Goal: Information Seeking & Learning: Learn about a topic

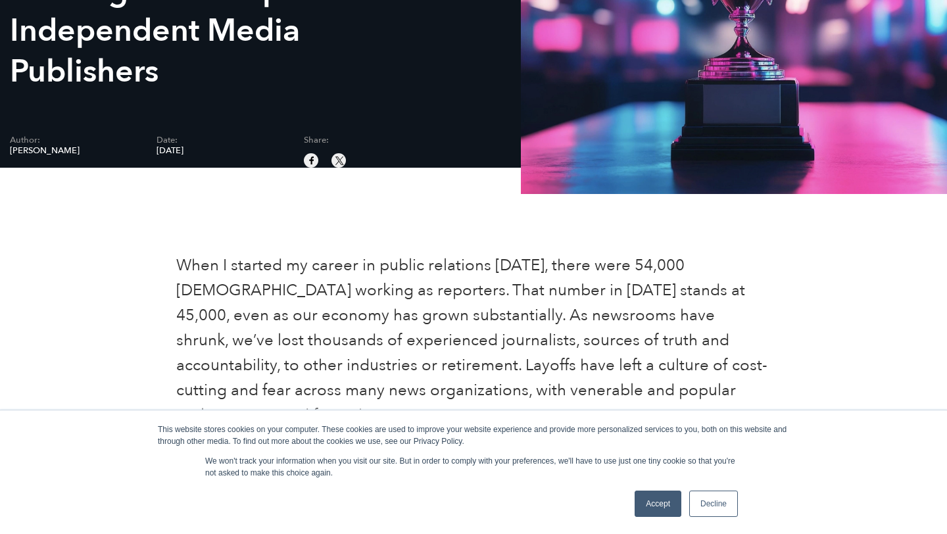
scroll to position [311, 0]
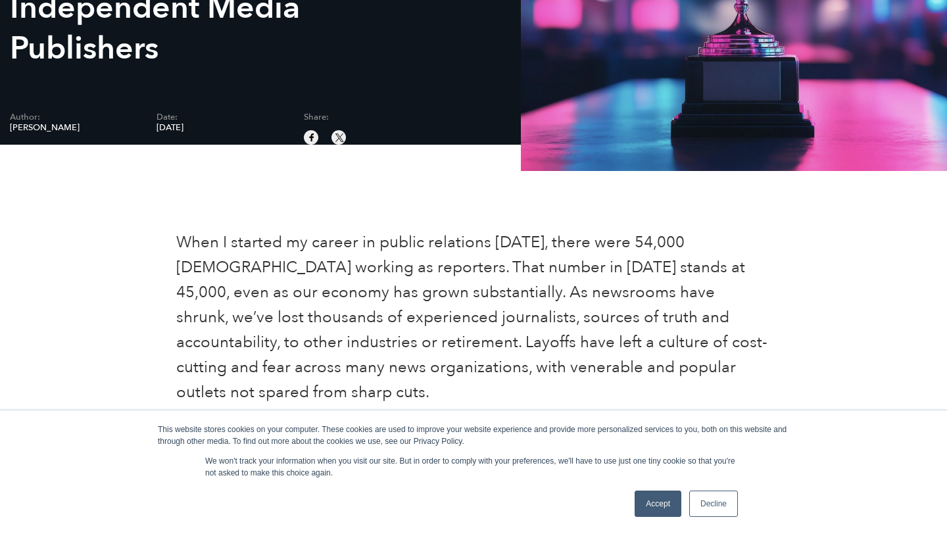
click at [633, 513] on div "Accept Decline" at bounding box center [686, 504] width 111 height 34
click at [635, 512] on link "Accept" at bounding box center [658, 504] width 47 height 26
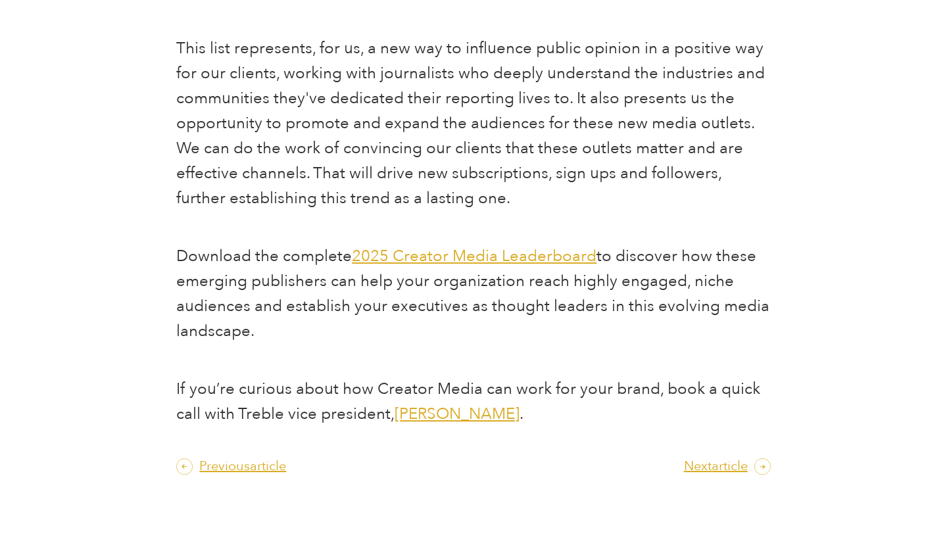
scroll to position [1738, 0]
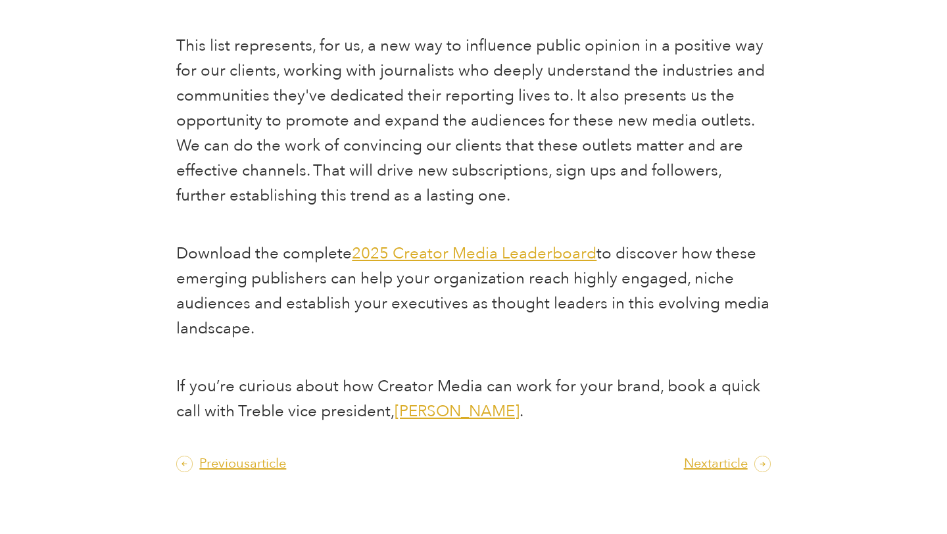
click at [531, 253] on span "2025 Creator Media Leaderboard" at bounding box center [474, 254] width 245 height 22
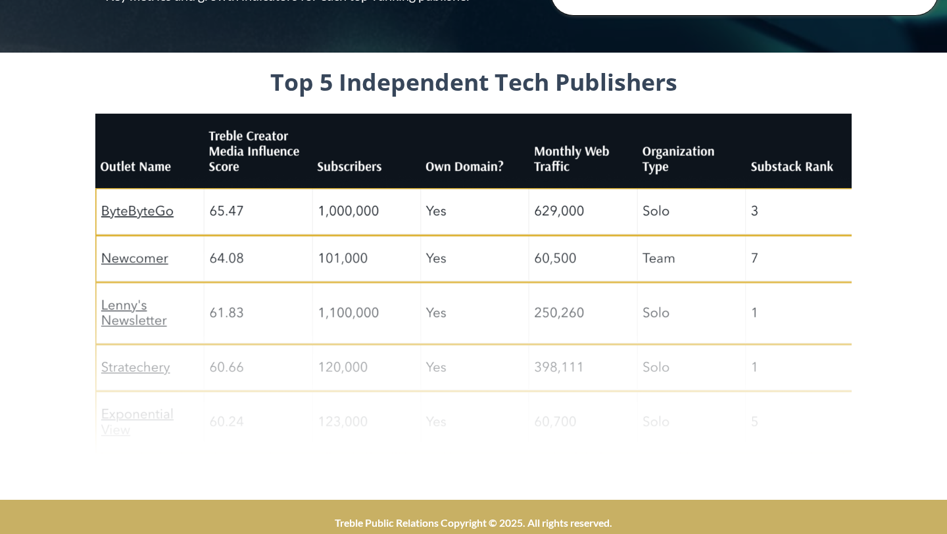
scroll to position [532, 0]
